Goal: Information Seeking & Learning: Learn about a topic

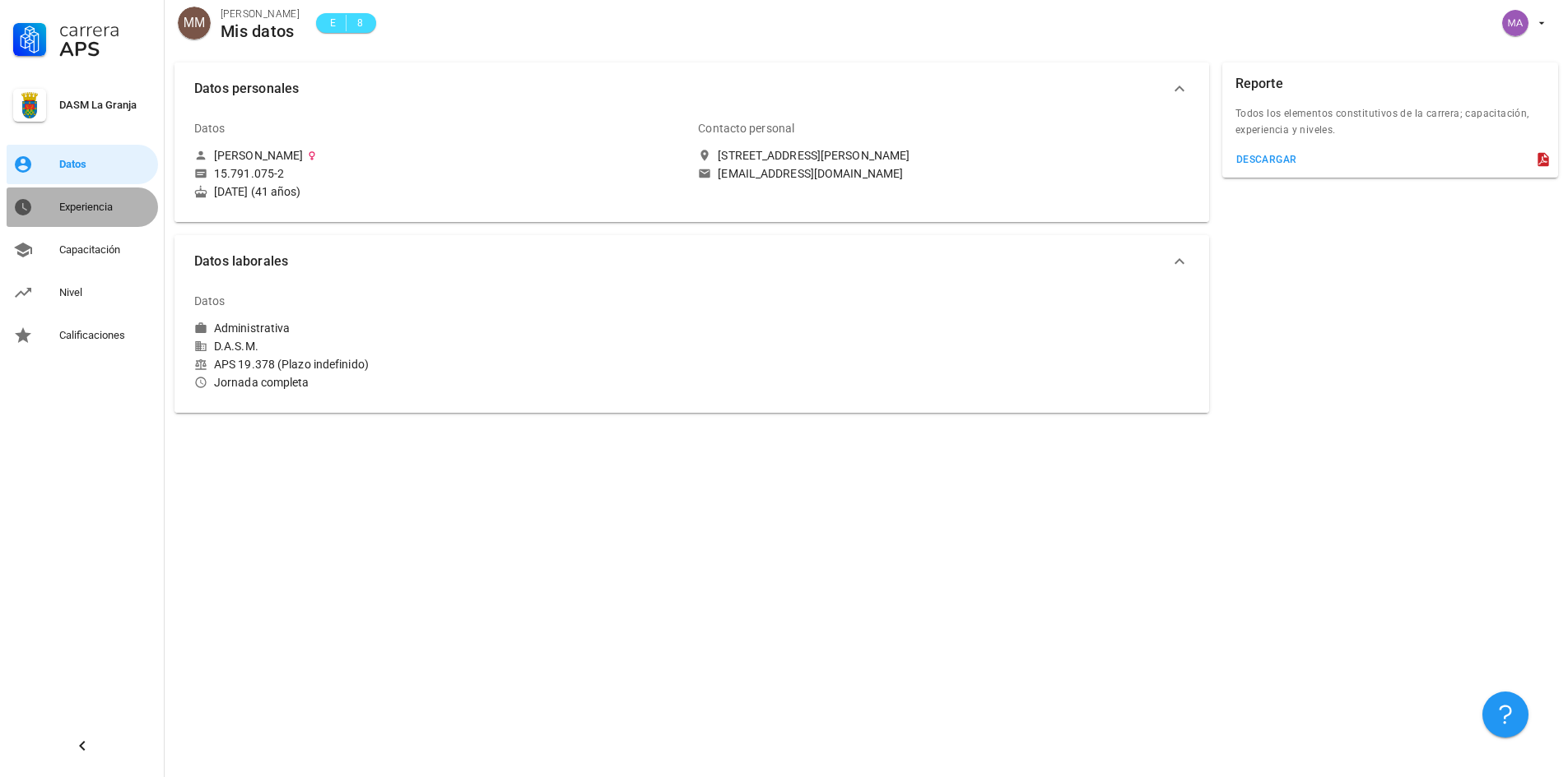
click at [118, 209] on div "Experiencia" at bounding box center [106, 207] width 92 height 13
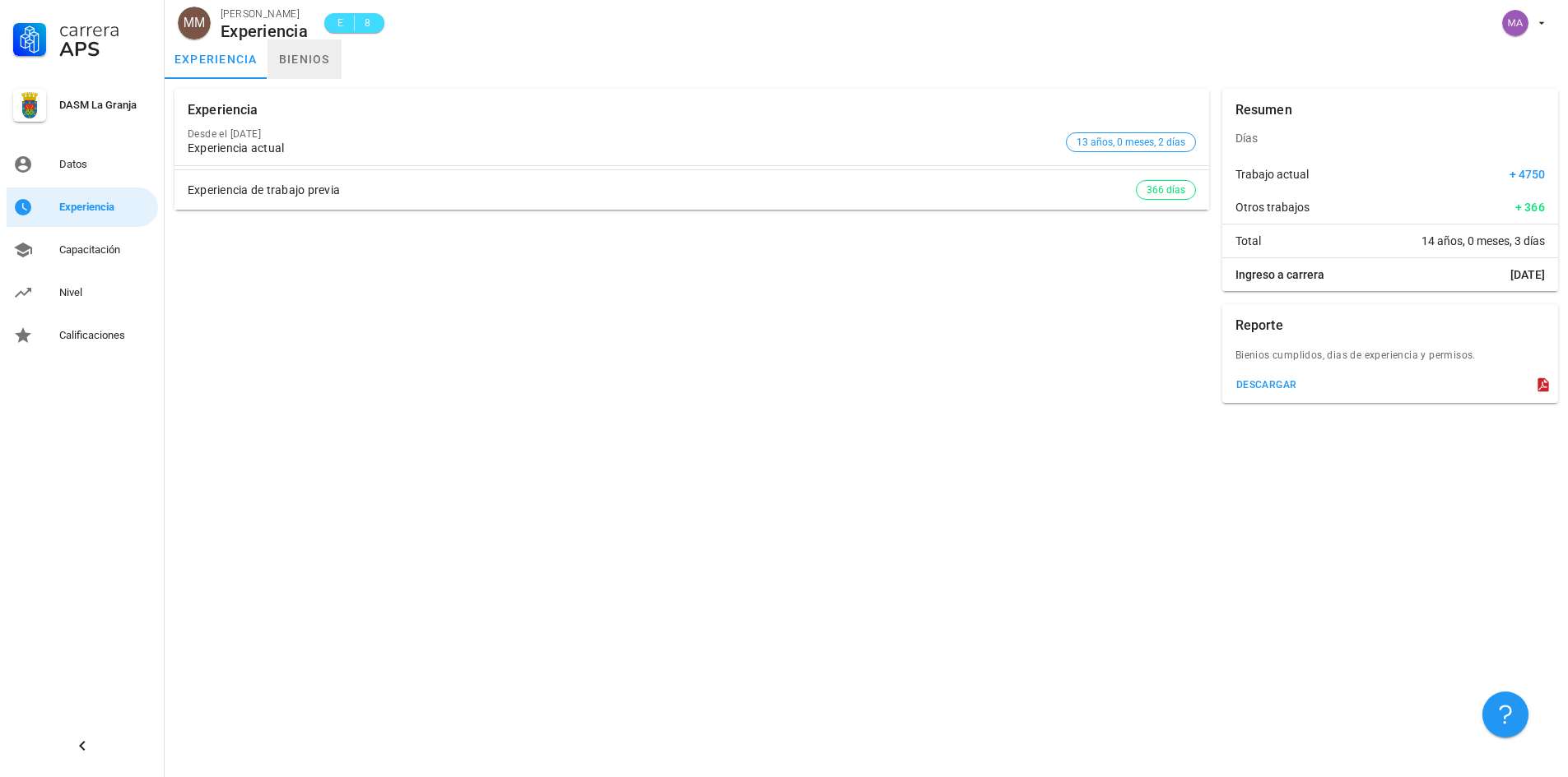
click at [309, 66] on link "bienios" at bounding box center [303, 59] width 74 height 40
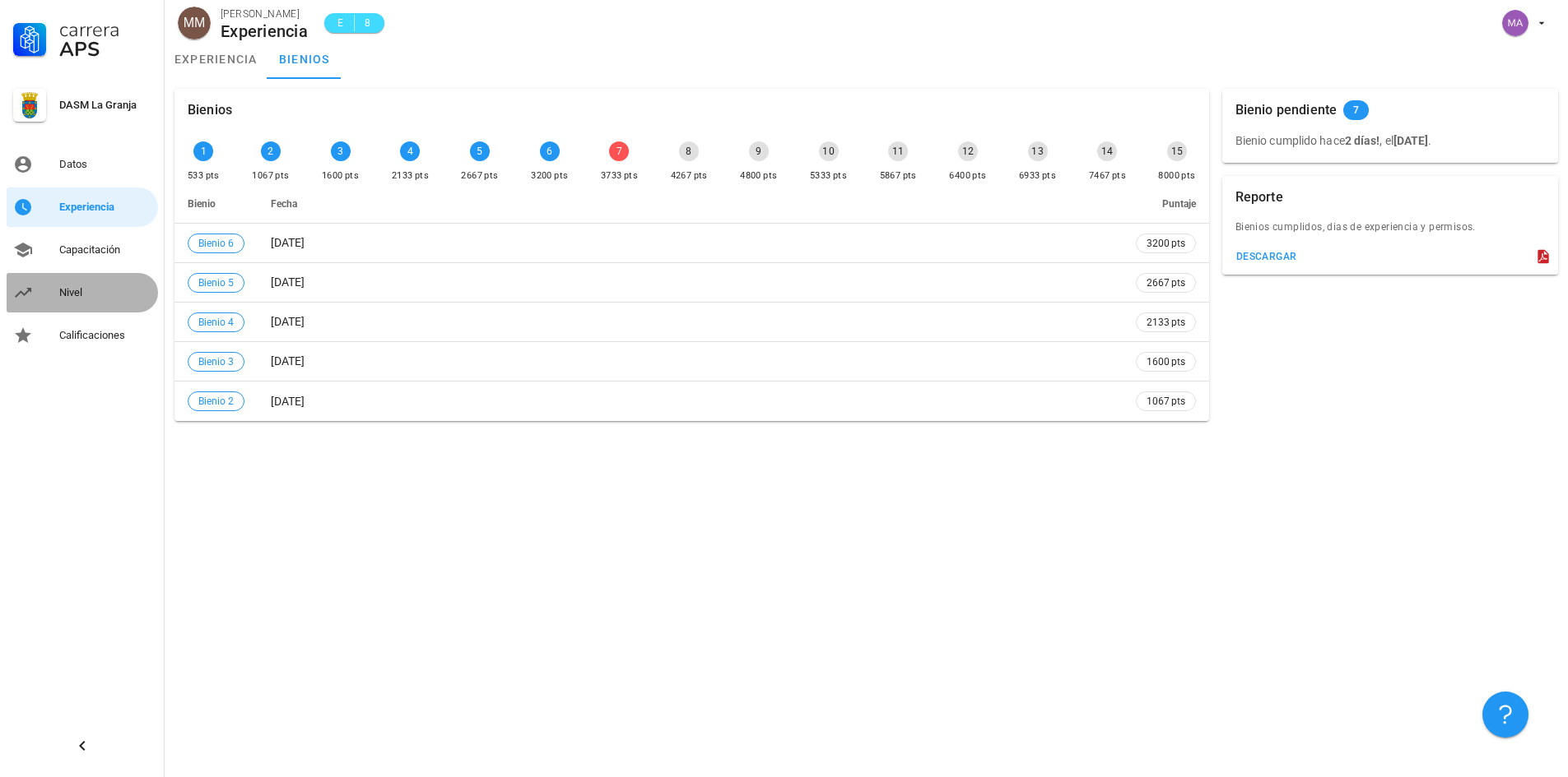
click at [85, 294] on div "Nivel" at bounding box center [106, 293] width 92 height 13
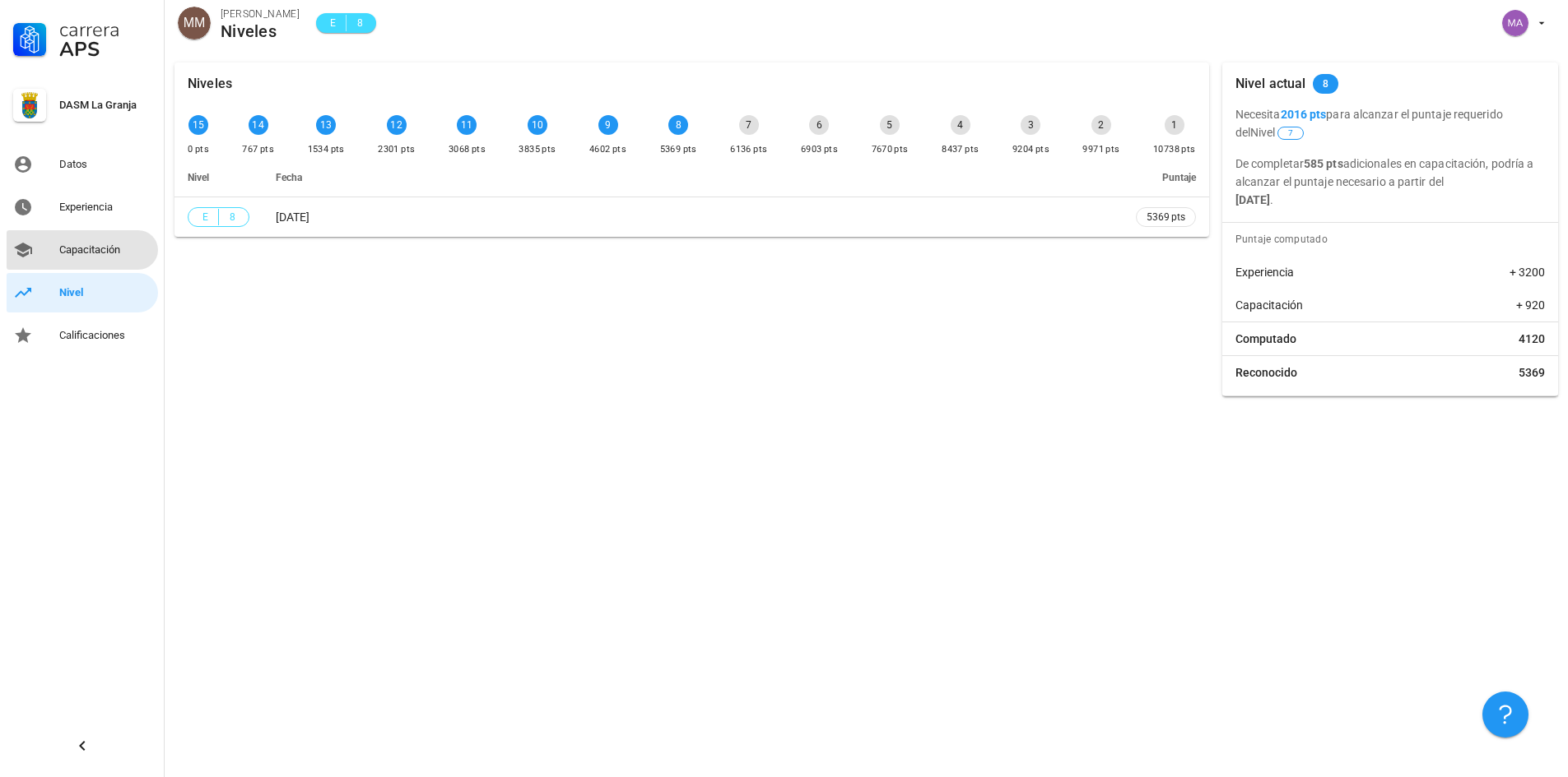
click at [99, 259] on div "Capacitación" at bounding box center [106, 250] width 92 height 27
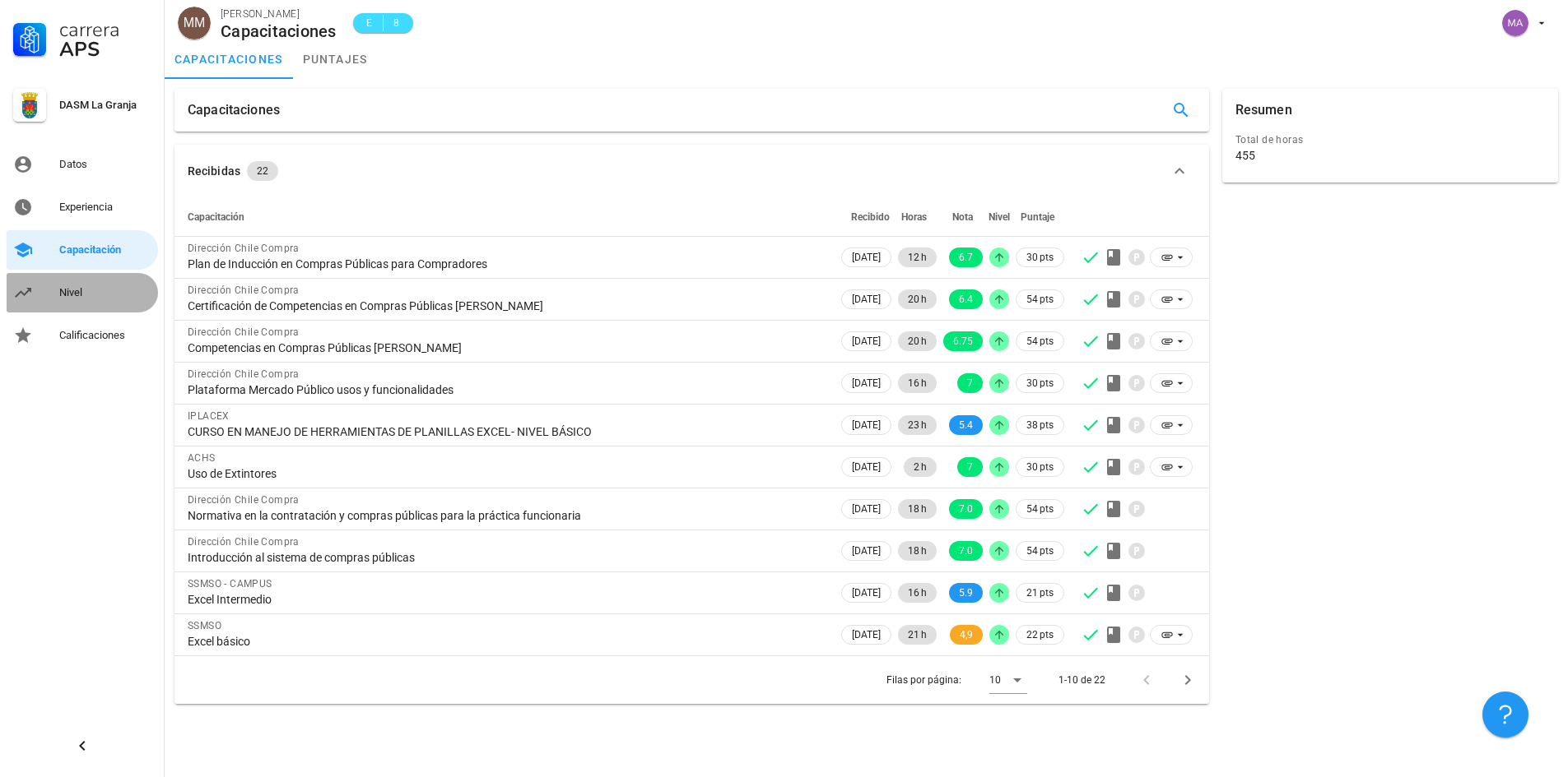
click at [73, 288] on div "Nivel" at bounding box center [106, 293] width 92 height 13
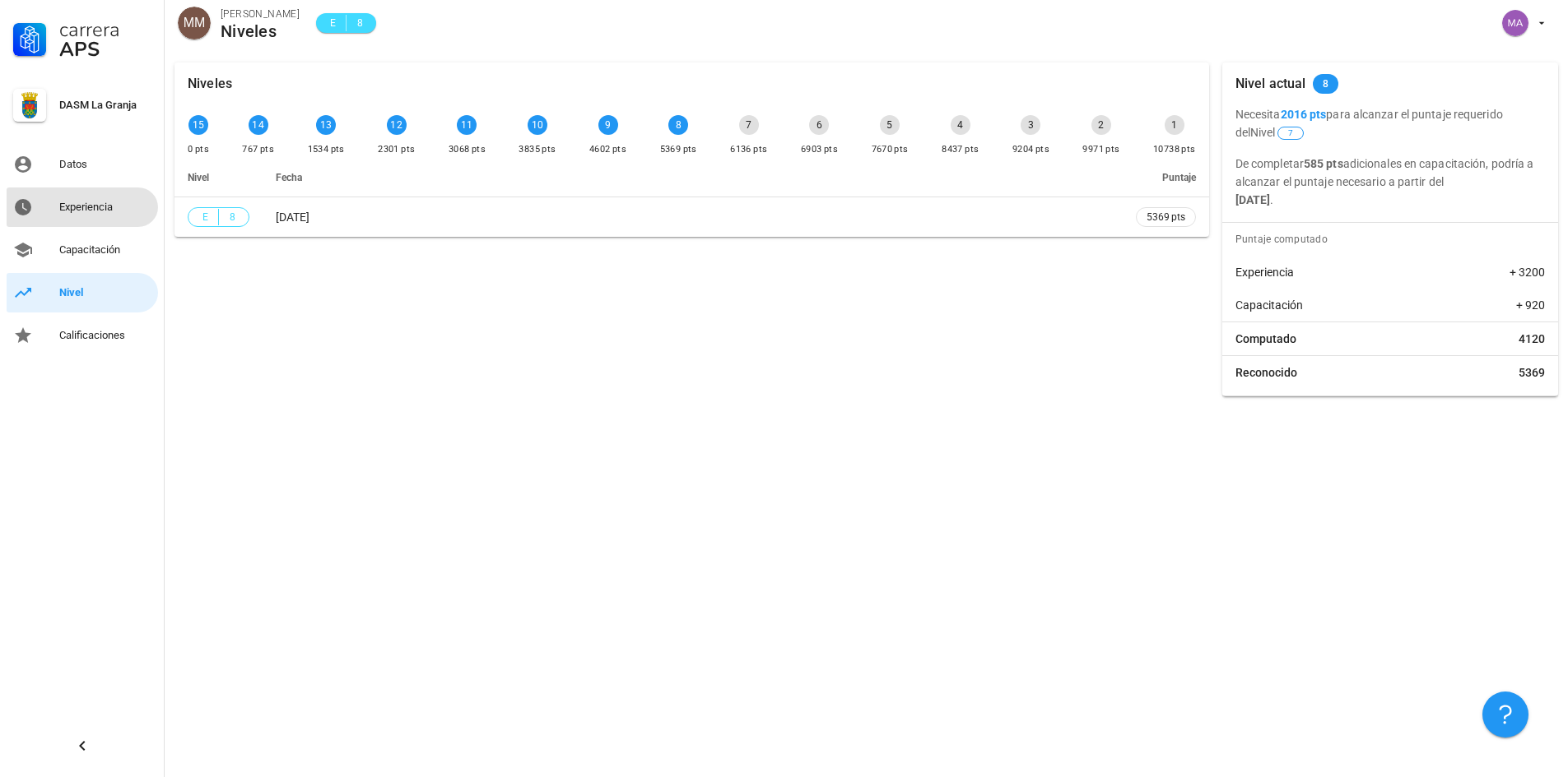
click at [82, 208] on div "Experiencia" at bounding box center [106, 207] width 92 height 13
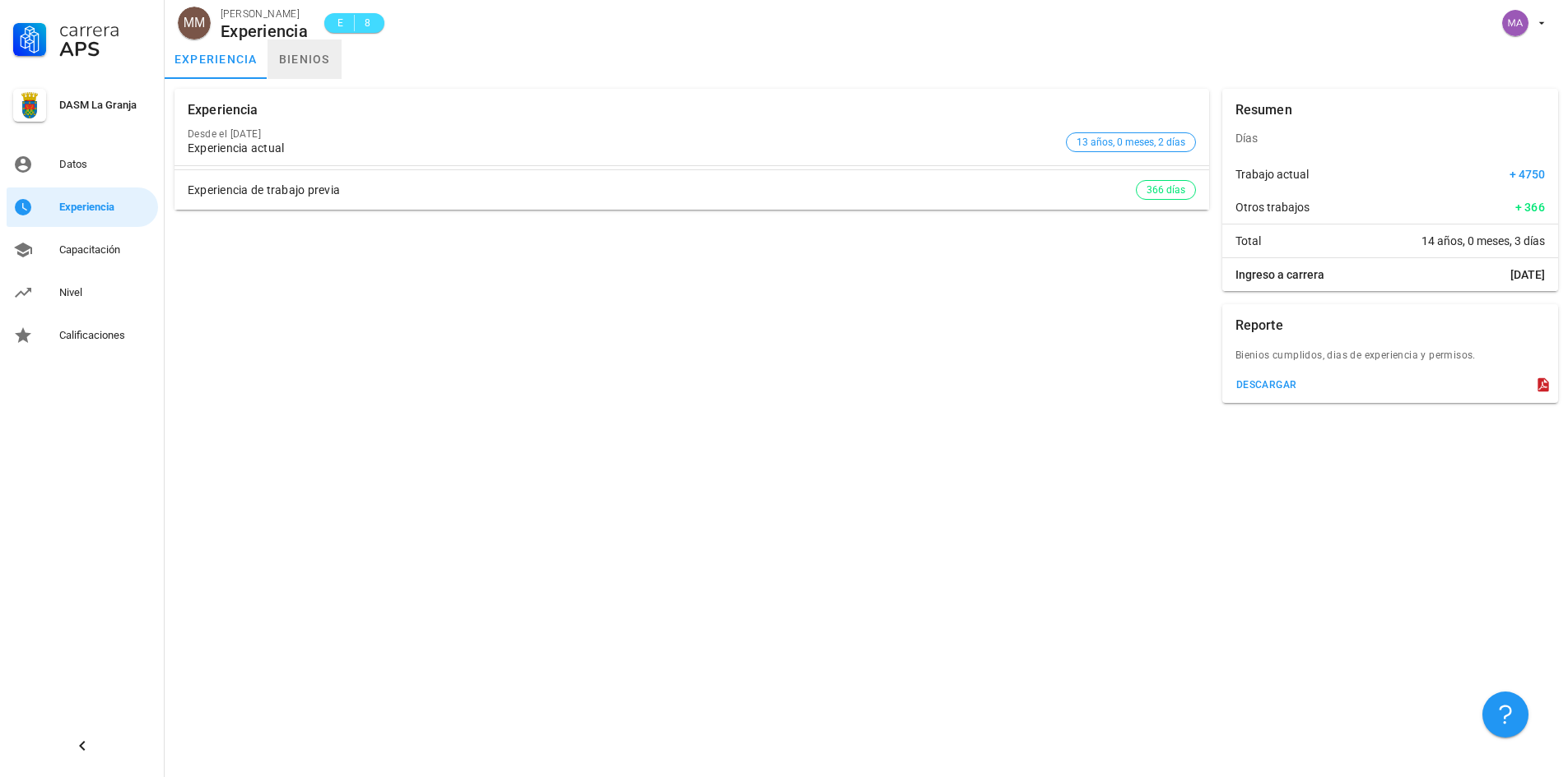
click at [321, 61] on link "bienios" at bounding box center [303, 59] width 74 height 40
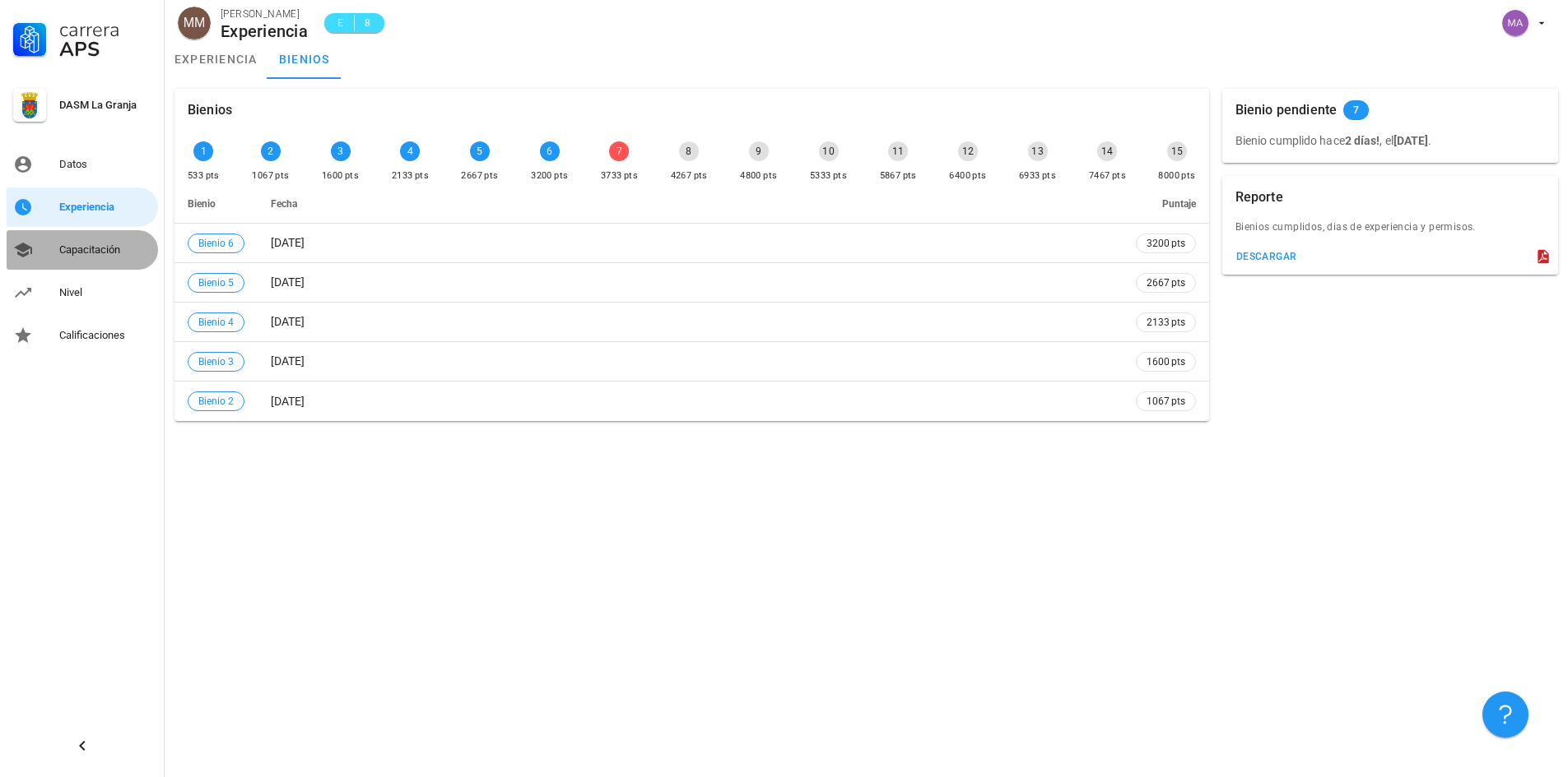
click at [114, 257] on div "Capacitación" at bounding box center [106, 250] width 92 height 27
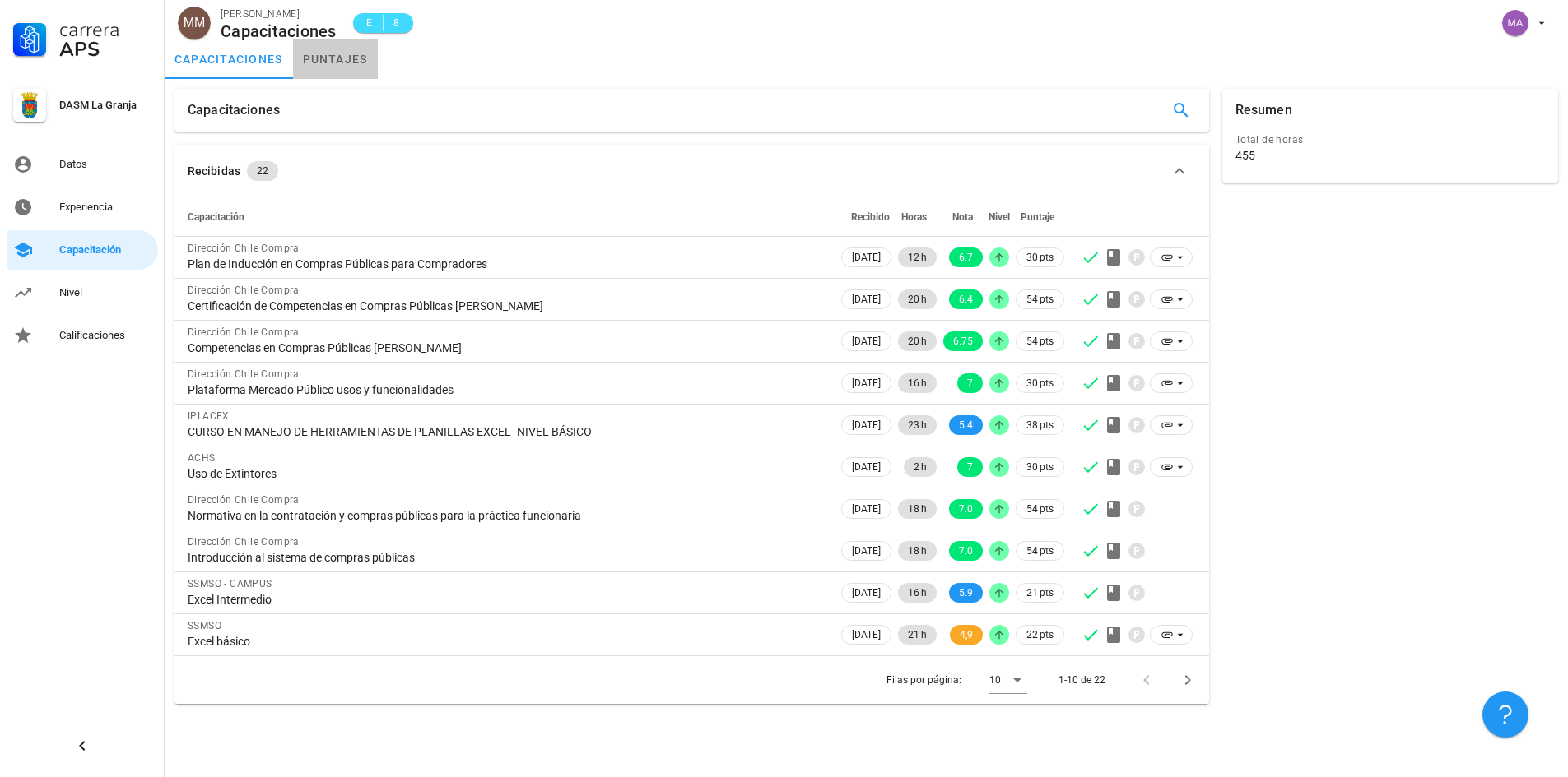
click at [351, 59] on link "puntajes" at bounding box center [335, 59] width 85 height 40
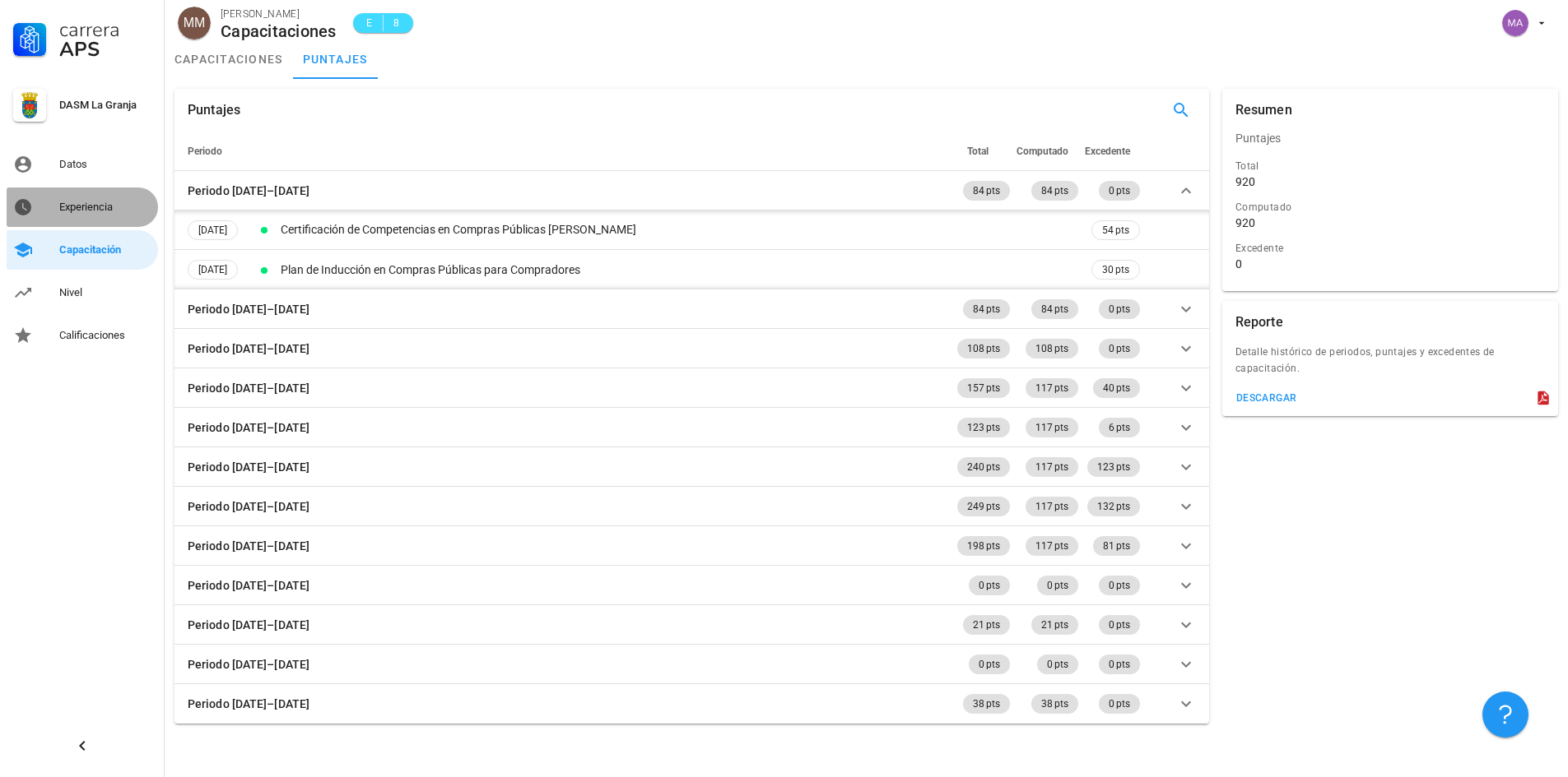
click at [98, 204] on div "Experiencia" at bounding box center [106, 207] width 92 height 13
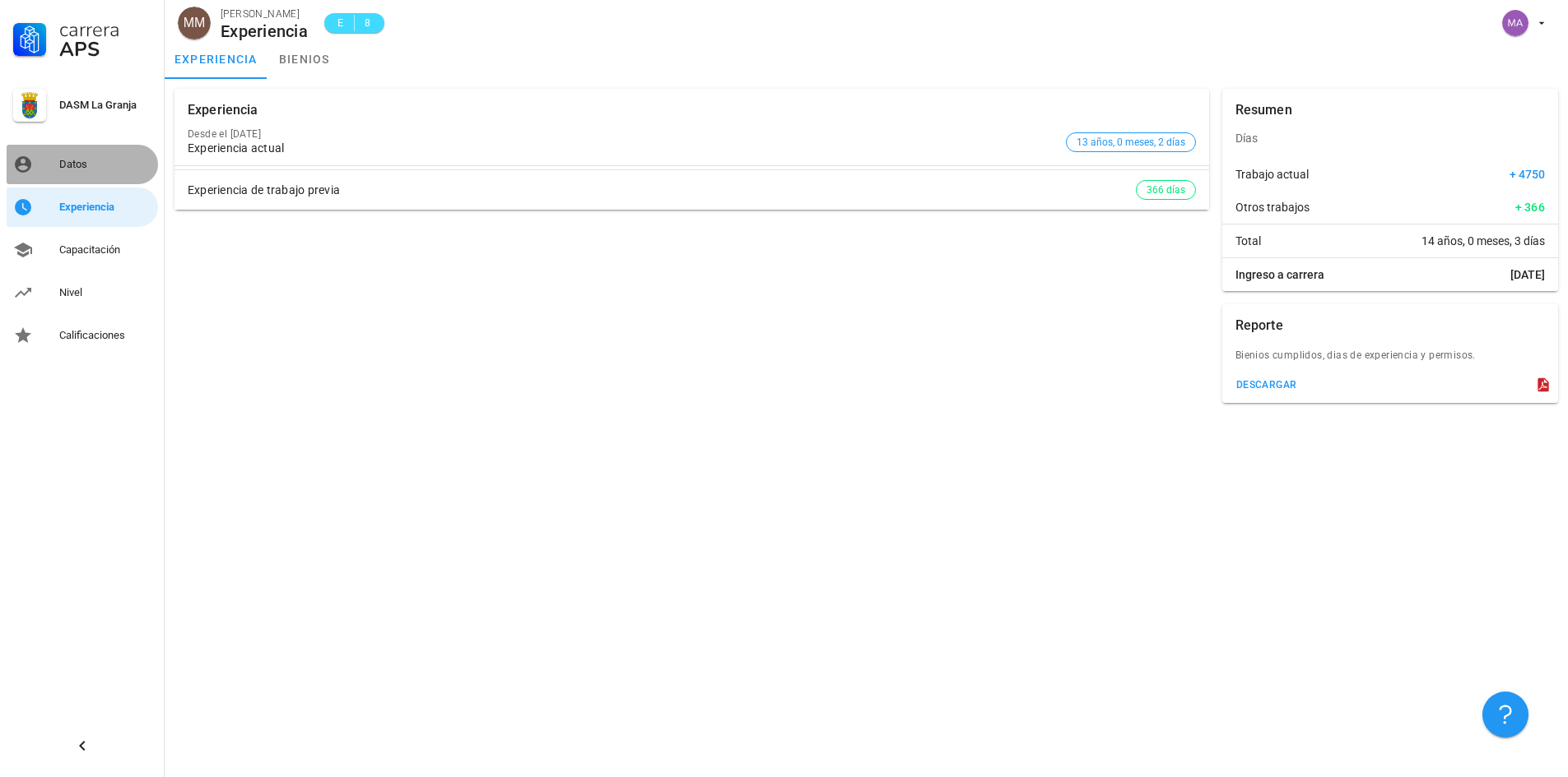
click at [74, 161] on div "Datos" at bounding box center [106, 164] width 92 height 13
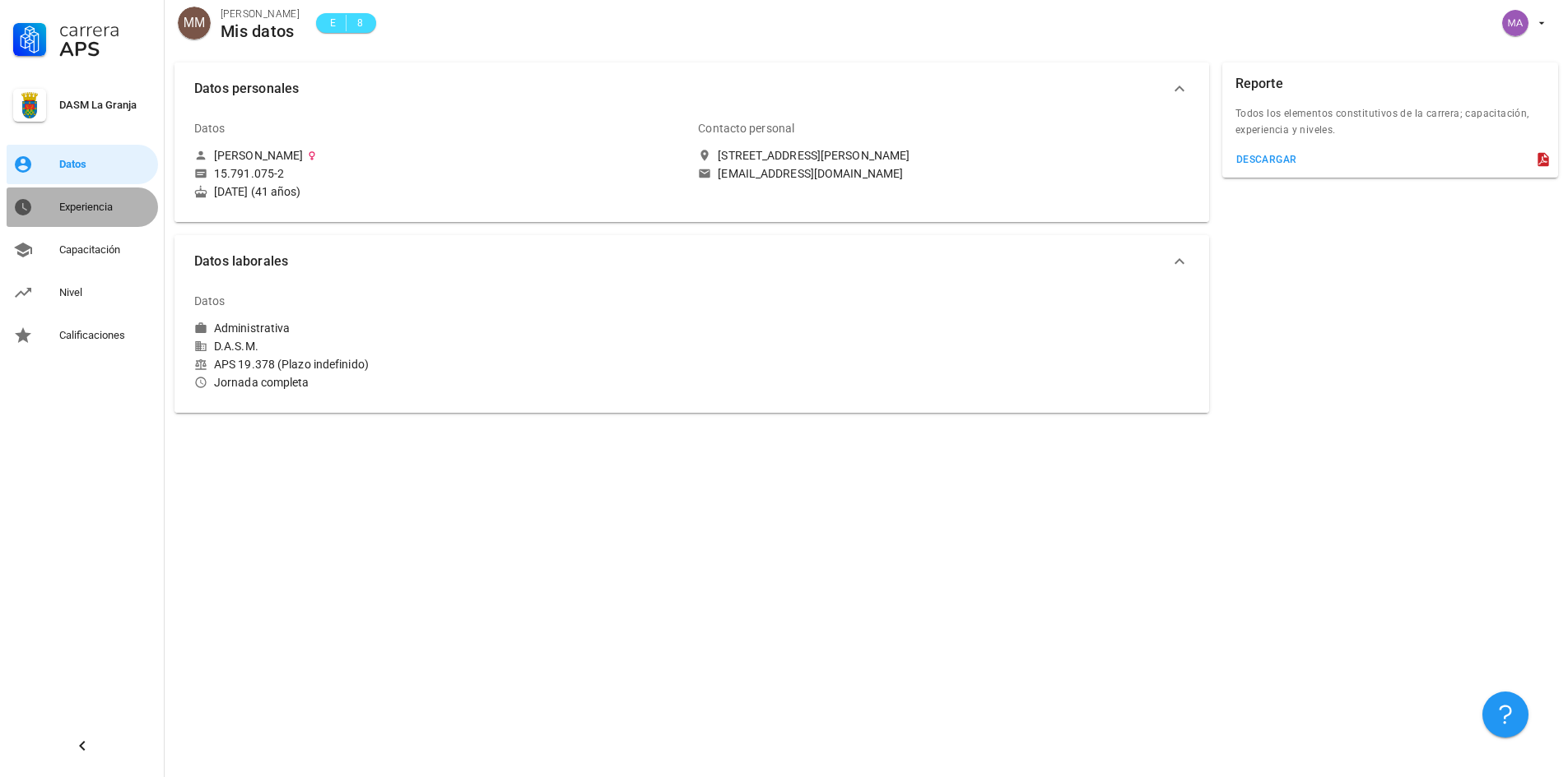
click at [94, 204] on div "Experiencia" at bounding box center [106, 207] width 92 height 13
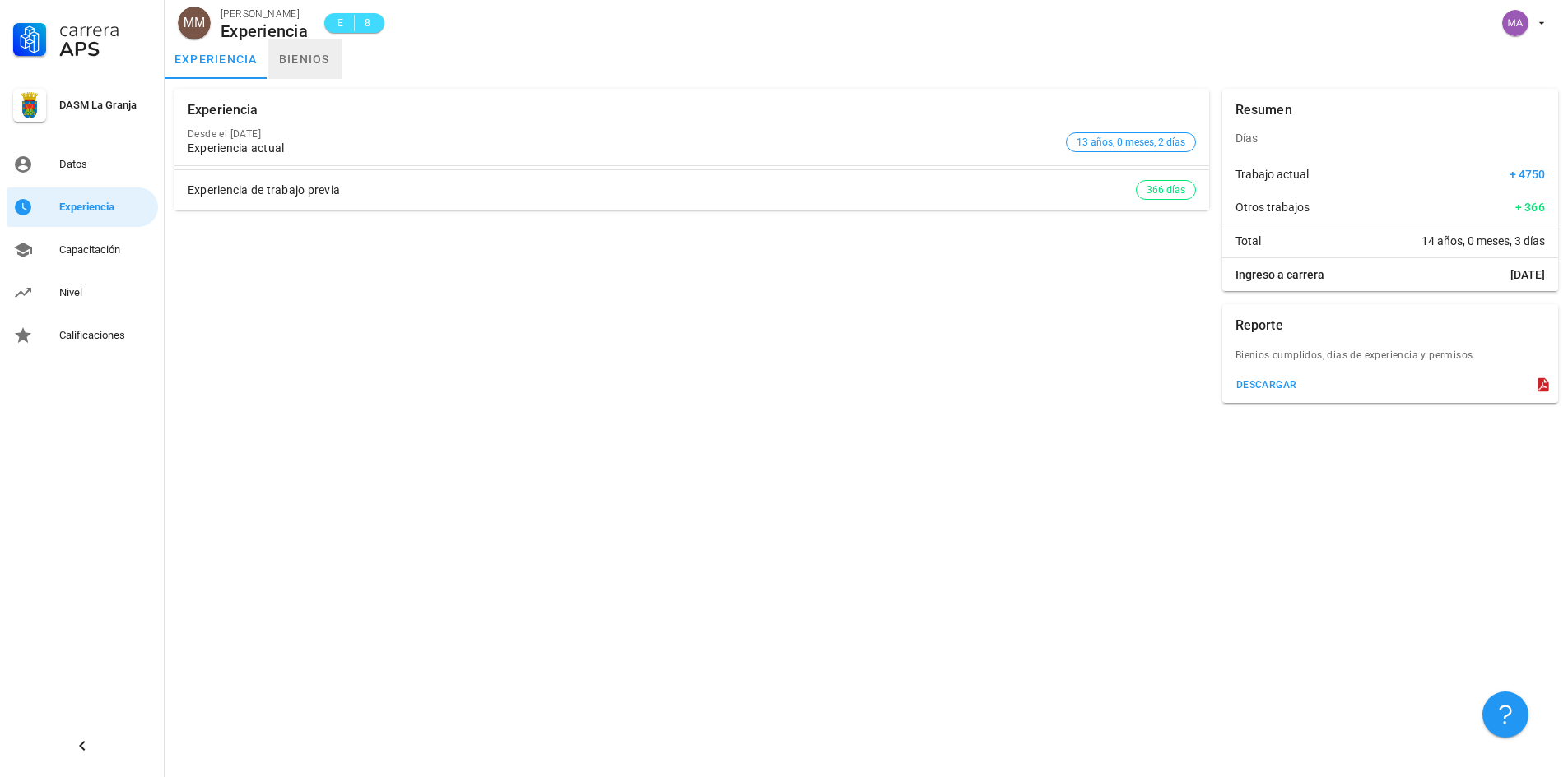
click at [282, 57] on link "bienios" at bounding box center [303, 59] width 74 height 40
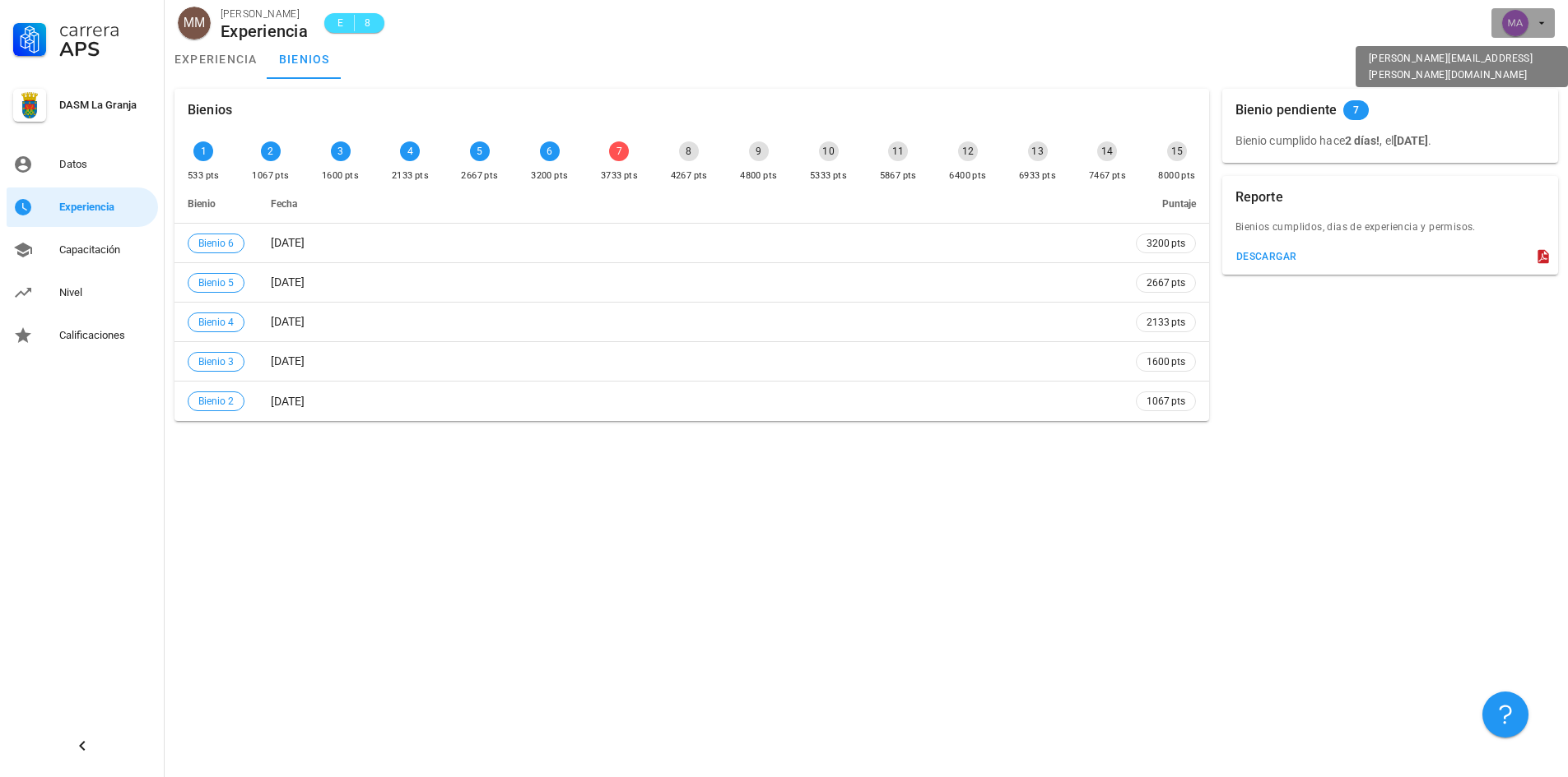
click at [1545, 25] on icon "button" at bounding box center [1541, 23] width 13 height 13
click at [1510, 63] on link "Salir" at bounding box center [1509, 64] width 98 height 40
